Goal: Navigation & Orientation: Understand site structure

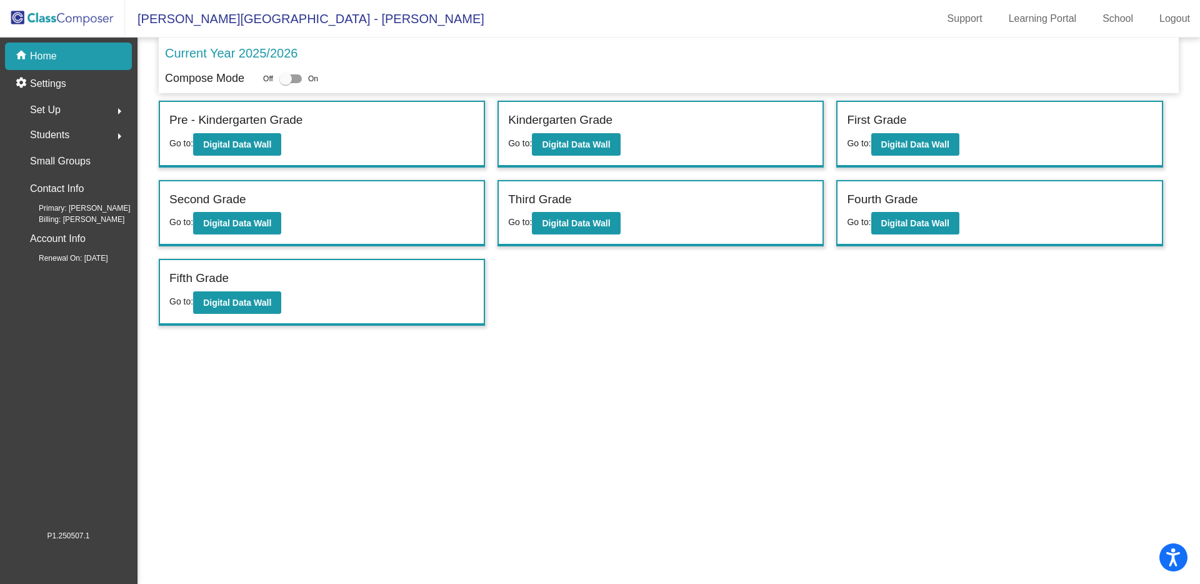
click at [97, 14] on img at bounding box center [62, 18] width 125 height 37
click at [64, 87] on p "Settings" at bounding box center [48, 83] width 36 height 15
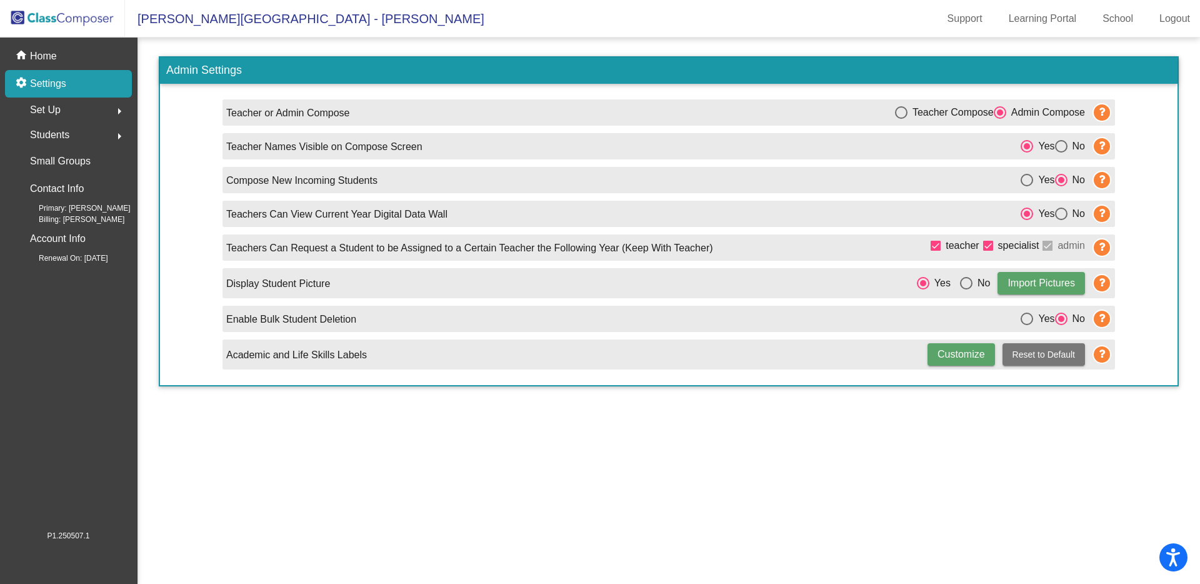
click at [1100, 179] on icon at bounding box center [1101, 180] width 19 height 19
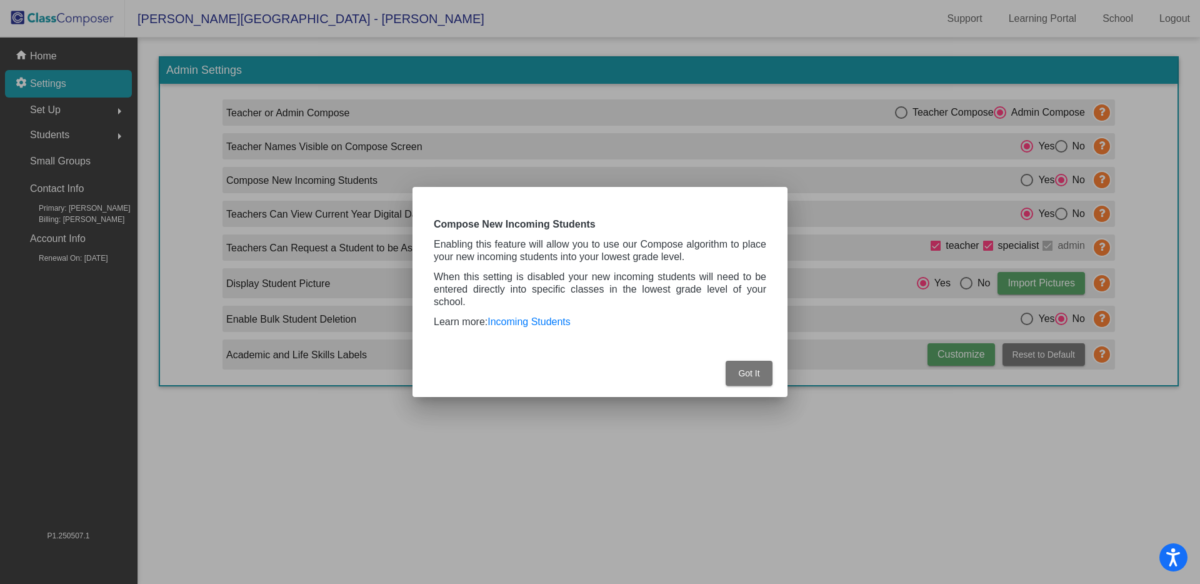
click at [761, 376] on button "Got It" at bounding box center [749, 373] width 47 height 25
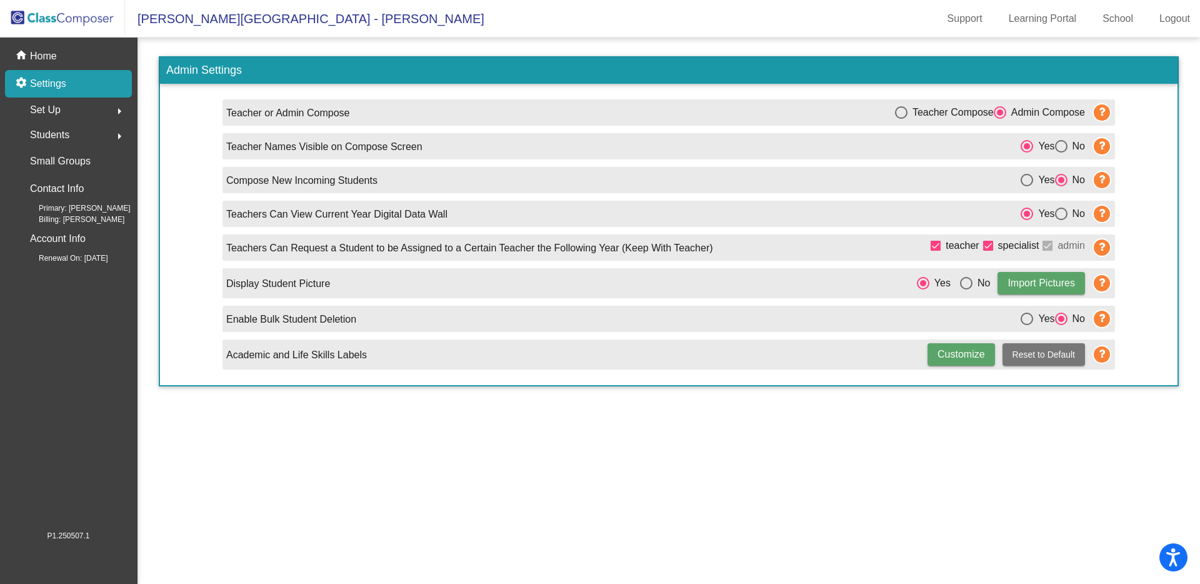
click at [96, 109] on div "Set Up arrow_right" at bounding box center [71, 109] width 119 height 25
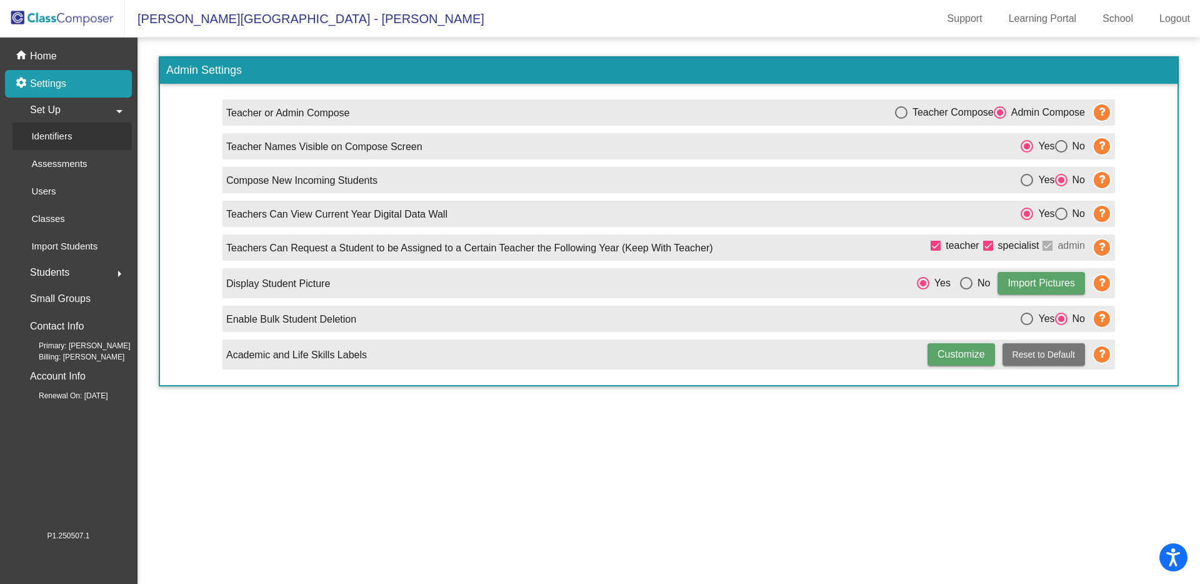
click at [66, 144] on div "Identifiers" at bounding box center [46, 135] width 69 height 27
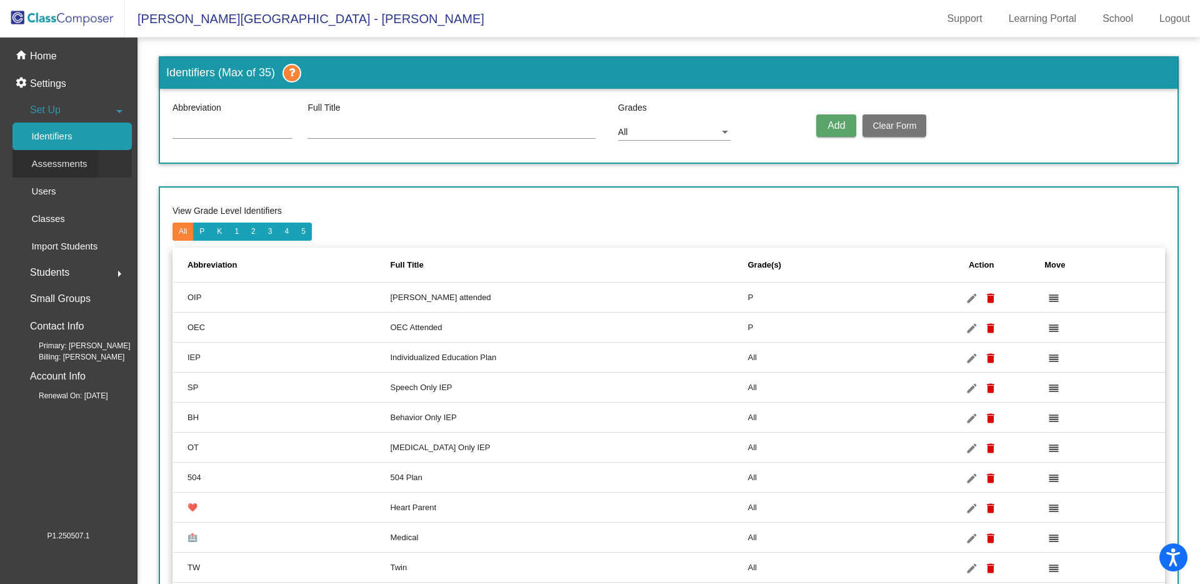
click at [67, 169] on p "Assessments" at bounding box center [59, 163] width 56 height 15
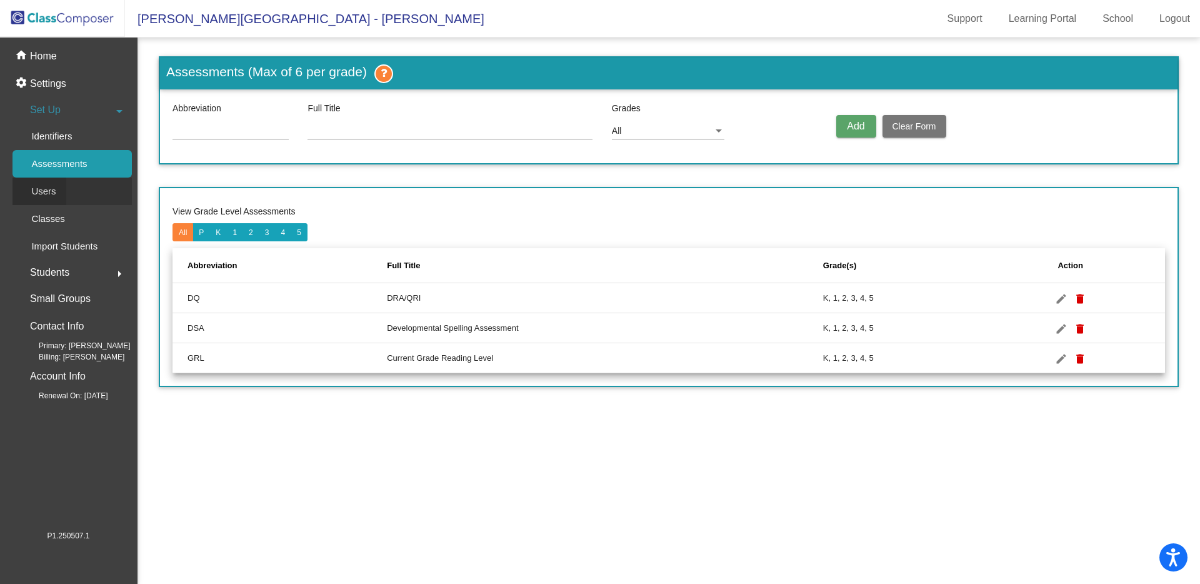
click at [59, 187] on div "Users" at bounding box center [39, 190] width 54 height 27
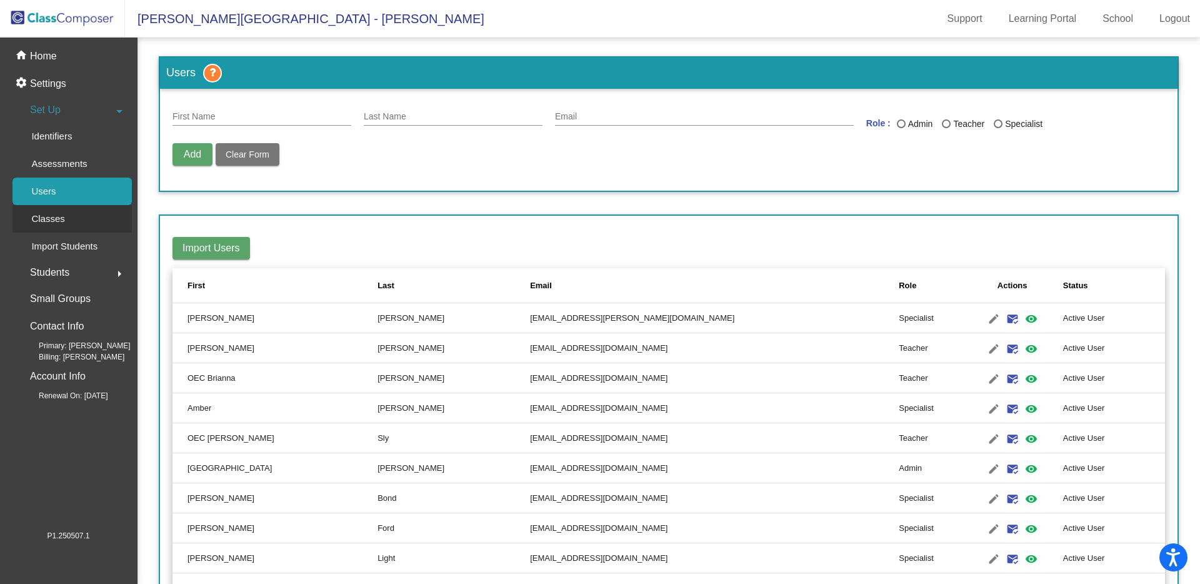
click at [66, 227] on div "Classes" at bounding box center [43, 218] width 62 height 27
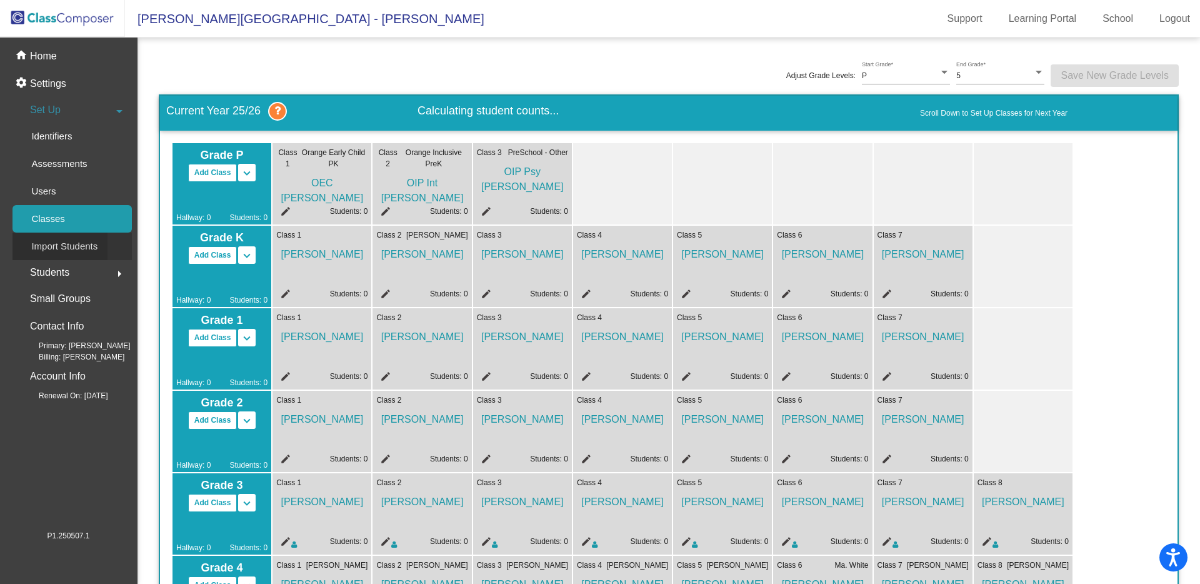
click at [80, 247] on p "Import Students" at bounding box center [64, 246] width 66 height 15
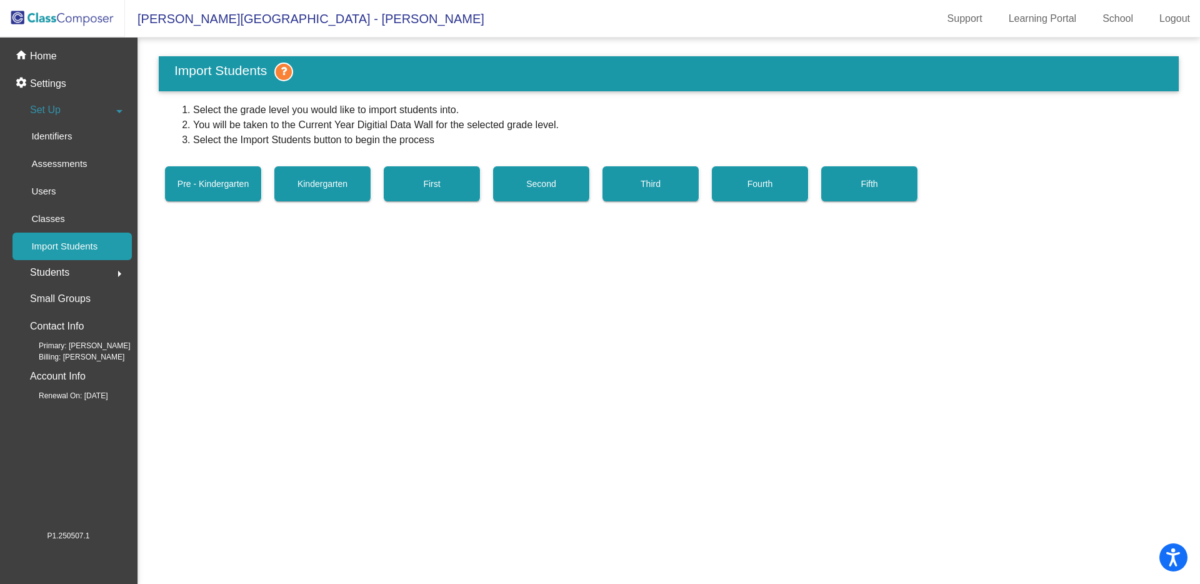
click at [64, 275] on span "Students" at bounding box center [49, 272] width 39 height 17
click at [66, 301] on p "Small Groups" at bounding box center [60, 298] width 61 height 17
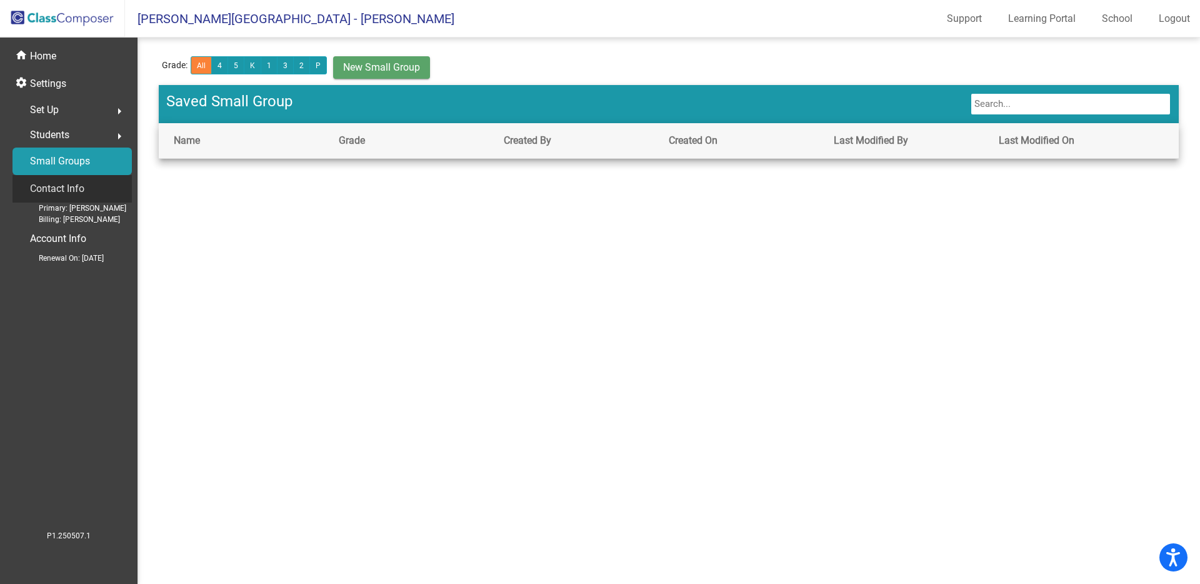
click at [56, 183] on p "Contact Info" at bounding box center [57, 188] width 54 height 17
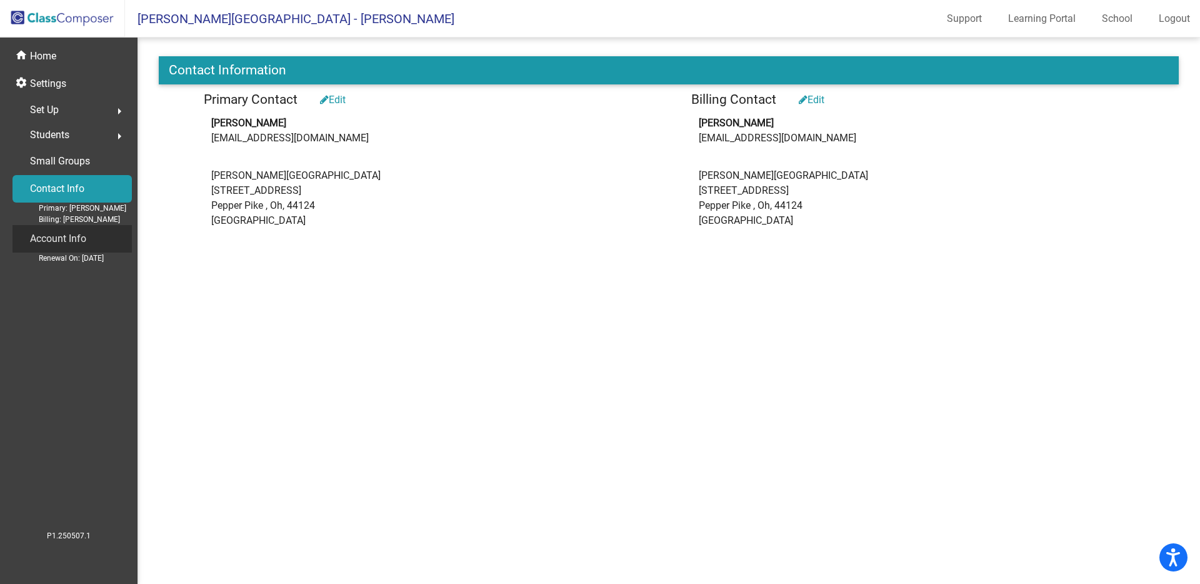
click at [63, 242] on p "Account Info" at bounding box center [58, 238] width 56 height 17
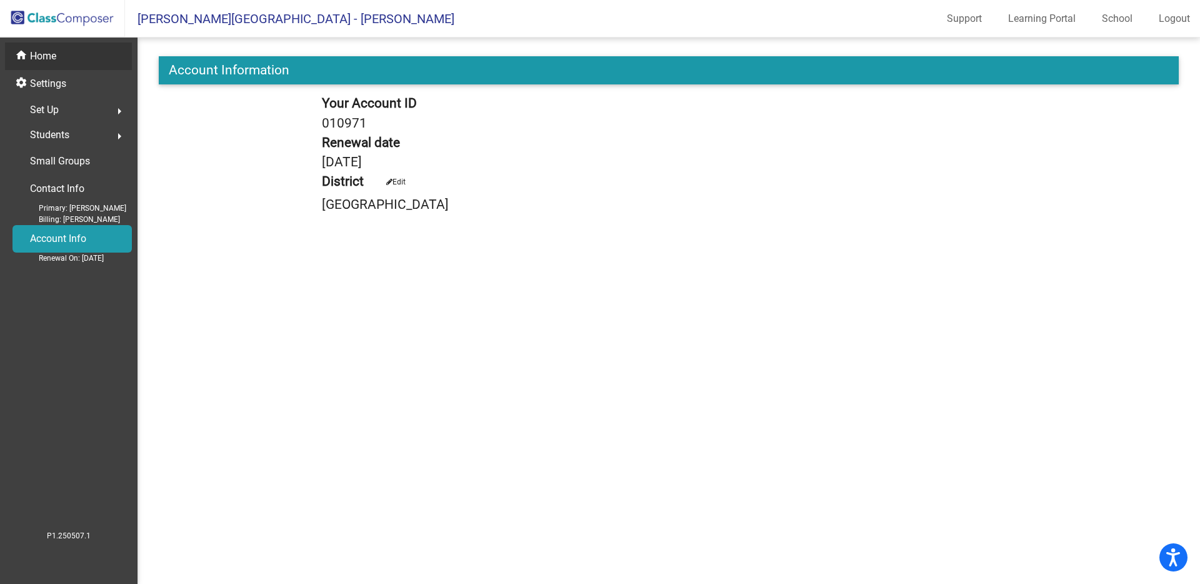
click at [57, 54] on div "home Home" at bounding box center [68, 55] width 127 height 27
